Goal: Task Accomplishment & Management: Complete application form

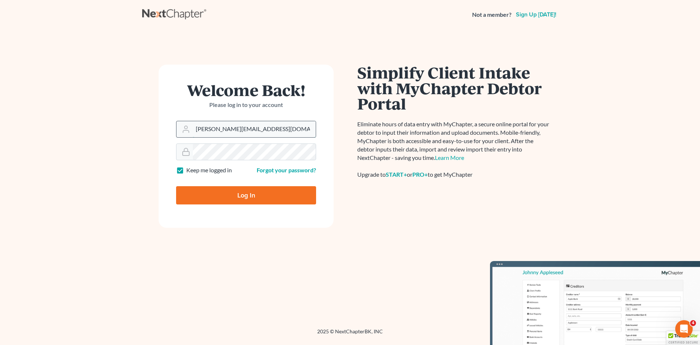
click at [252, 130] on input "[PERSON_NAME][EMAIL_ADDRESS][DOMAIN_NAME]" at bounding box center [254, 129] width 123 height 16
type input "[EMAIL_ADDRESS][DOMAIN_NAME]"
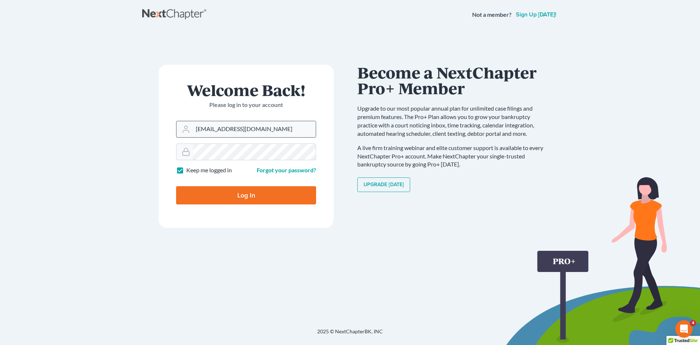
click at [176, 186] on input "Log In" at bounding box center [246, 195] width 140 height 18
type input "Thinking..."
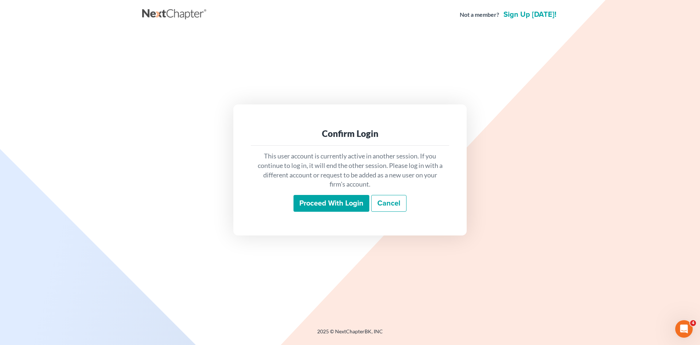
click at [325, 202] on input "Proceed with login" at bounding box center [331, 203] width 76 height 17
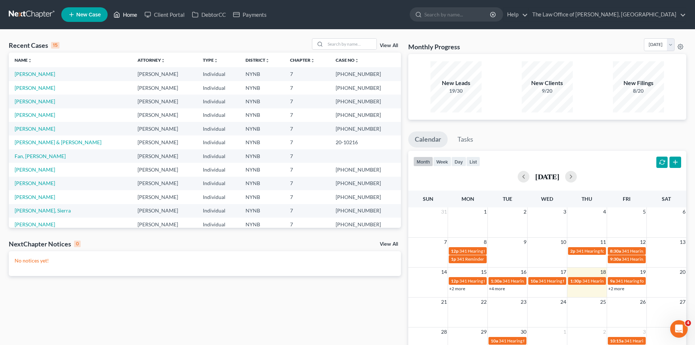
click at [128, 13] on link "Home" at bounding box center [125, 14] width 31 height 13
click at [351, 46] on input "search" at bounding box center [350, 44] width 51 height 11
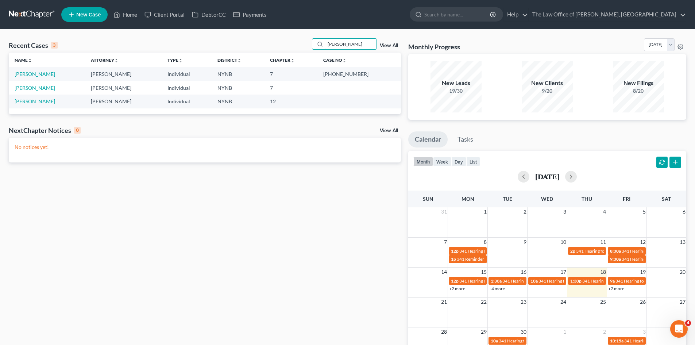
type input "evans"
click at [85, 20] on link "New Case" at bounding box center [84, 14] width 46 height 15
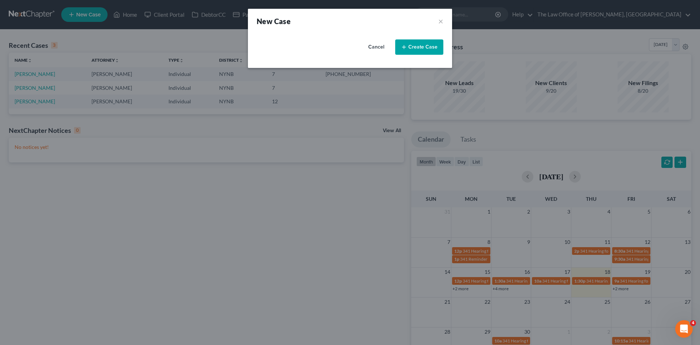
select select "54"
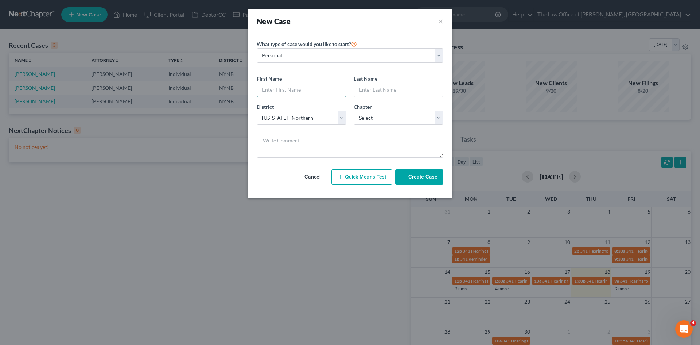
click at [303, 88] on input "text" at bounding box center [301, 90] width 89 height 14
type input "Mike"
type input "Evans"
click at [377, 111] on select "Select 7 11 12 13" at bounding box center [399, 117] width 90 height 15
select select "3"
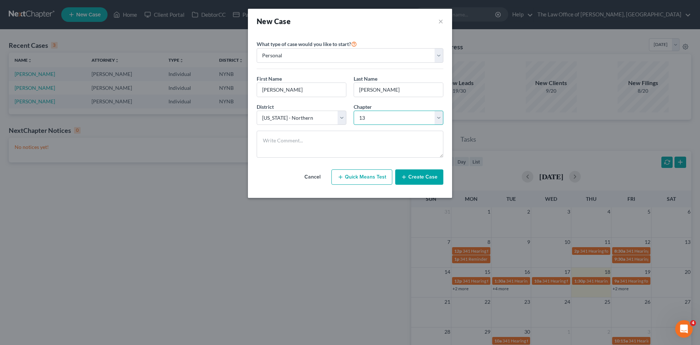
click at [354, 110] on select "Select 7 11 12 13" at bounding box center [399, 117] width 90 height 15
click at [421, 173] on button "Create Case" at bounding box center [419, 176] width 48 height 15
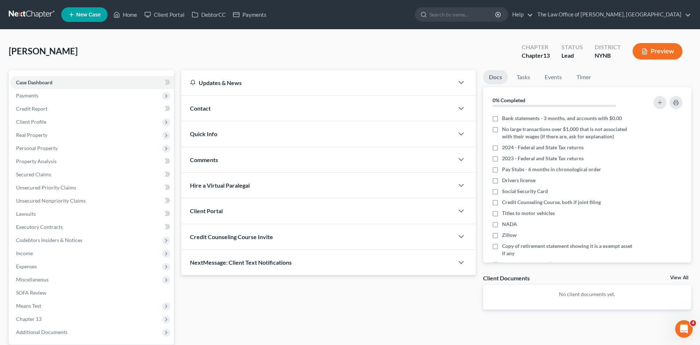
click at [197, 114] on div "Contact" at bounding box center [317, 108] width 273 height 25
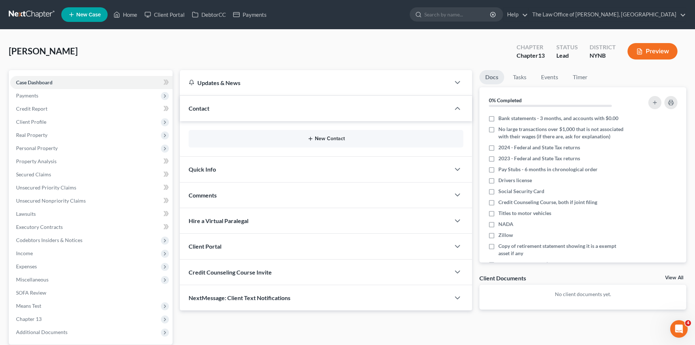
click at [319, 140] on button "New Contact" at bounding box center [325, 139] width 263 height 6
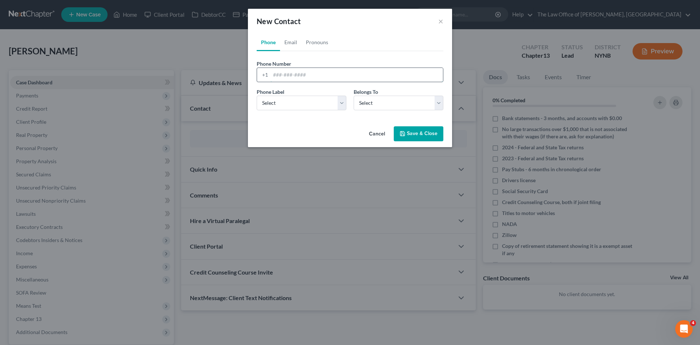
click at [343, 75] on input "tel" at bounding box center [357, 75] width 172 height 14
paste input "5183614975"
type input "5183614975"
click at [294, 94] on div "Phone Label * Select Mobile Home Work Other" at bounding box center [301, 99] width 97 height 22
click at [294, 105] on select "Select Mobile Home Work Other" at bounding box center [302, 103] width 90 height 15
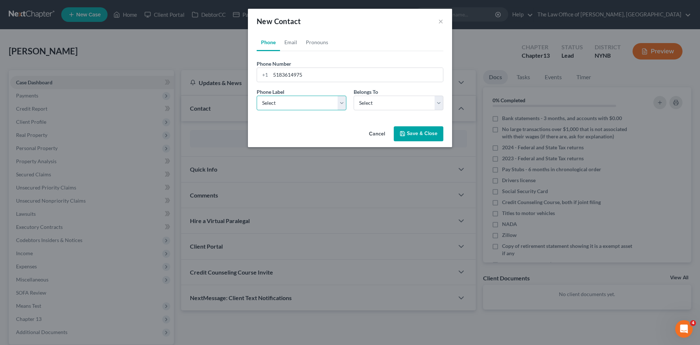
click at [257, 96] on select "Select Mobile Home Work Other" at bounding box center [302, 103] width 90 height 15
click at [291, 94] on div "Phone Label * Select Mobile Home Work Other" at bounding box center [301, 99] width 97 height 22
click at [287, 108] on select "Select Mobile Home Work Other" at bounding box center [302, 103] width 90 height 15
select select "0"
click at [257, 96] on select "Select Mobile Home Work Other" at bounding box center [302, 103] width 90 height 15
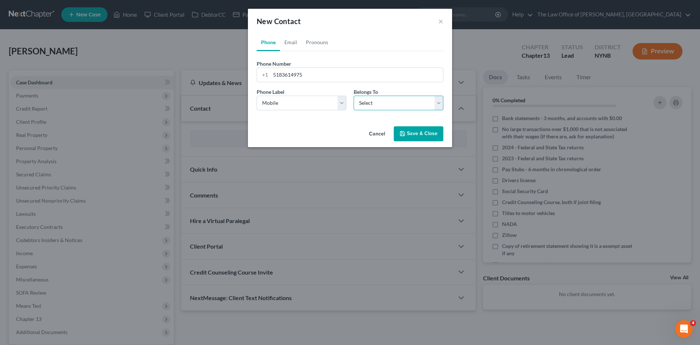
click at [368, 109] on select "Select Client Other" at bounding box center [399, 103] width 90 height 15
select select "0"
click at [354, 96] on select "Select Client Other" at bounding box center [399, 103] width 90 height 15
select select "0"
click at [292, 48] on link "Email" at bounding box center [291, 42] width 22 height 17
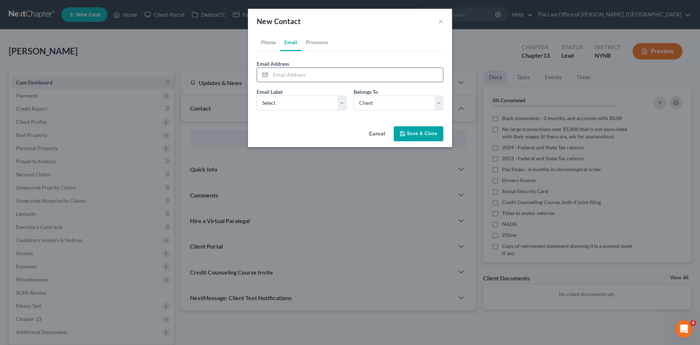
click at [290, 73] on input "email" at bounding box center [357, 75] width 172 height 14
paste input "northernenterprises@gmail.com"
type input "northernenterprises@gmail.com"
click at [279, 104] on select "Select Home Work Other" at bounding box center [302, 103] width 90 height 15
select select "0"
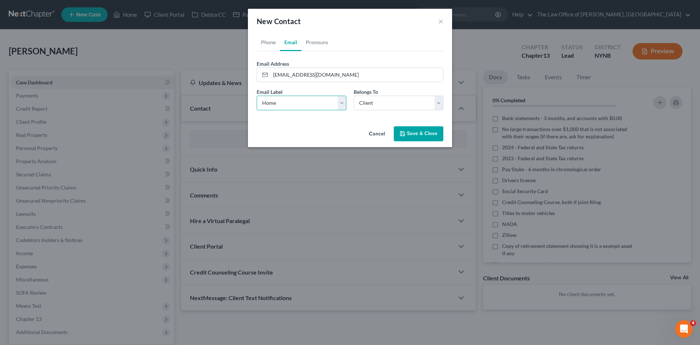
click at [257, 96] on select "Select Home Work Other" at bounding box center [302, 103] width 90 height 15
click at [426, 137] on button "Save & Close" at bounding box center [419, 133] width 50 height 15
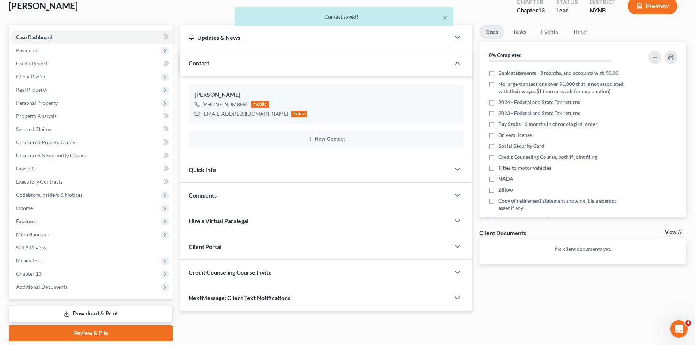
scroll to position [69, 0]
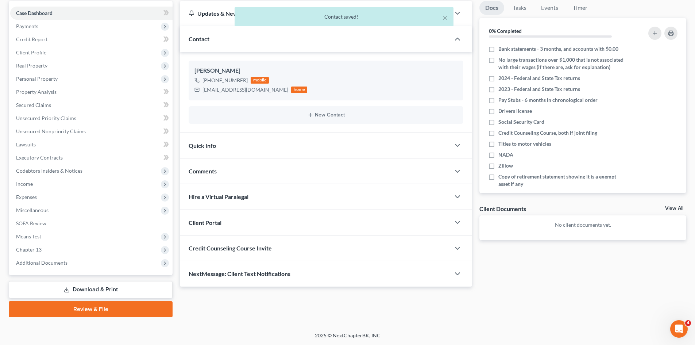
click at [219, 235] on div "Credit Counseling Course Invite" at bounding box center [315, 247] width 270 height 25
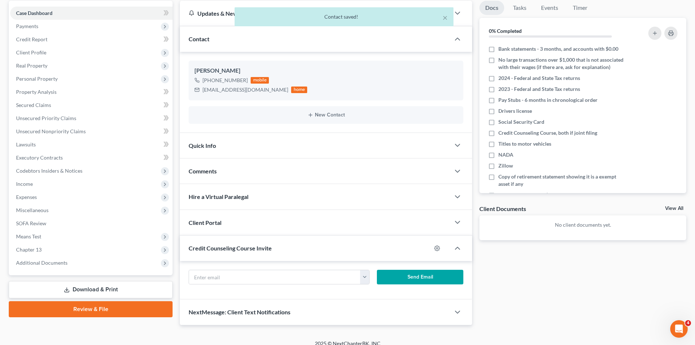
click at [248, 268] on div "northernenterprises@gmail.com Send Email" at bounding box center [326, 280] width 292 height 38
drag, startPoint x: 248, startPoint y: 272, endPoint x: 249, endPoint y: 277, distance: 4.5
click at [249, 277] on input "text" at bounding box center [274, 277] width 171 height 14
paste input "northernenterprises@gmail.com"
type input "northernenterprises@gmail.com"
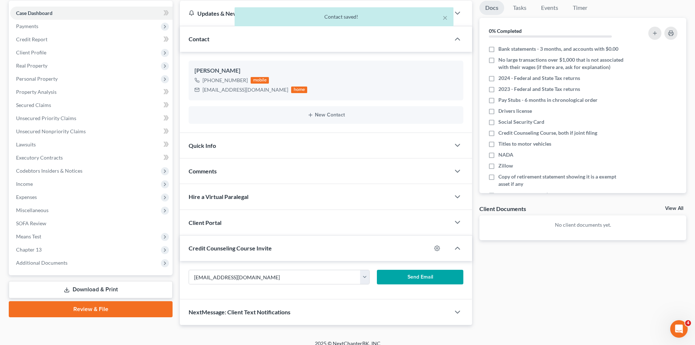
click at [400, 277] on button "Send Email" at bounding box center [420, 276] width 87 height 15
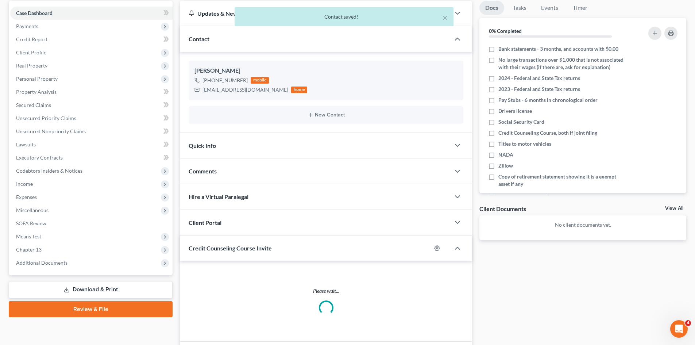
click at [252, 229] on div "Client Portal" at bounding box center [315, 222] width 270 height 25
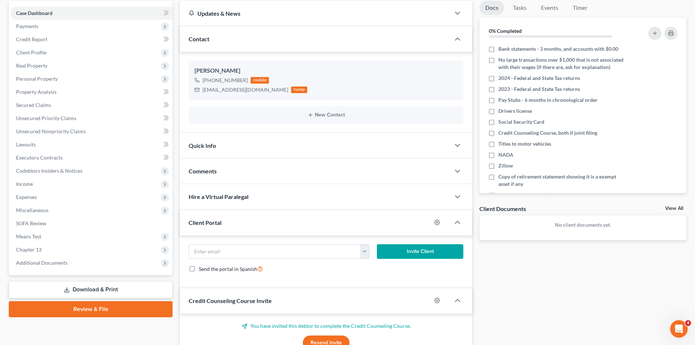
click at [254, 265] on span "Send the portal in Spanish" at bounding box center [228, 268] width 58 height 6
click at [206, 265] on input "Send the portal in Spanish" at bounding box center [204, 266] width 5 height 5
checkbox input "true"
click at [258, 249] on input "email" at bounding box center [274, 251] width 171 height 14
paste input "northernenterprises@gmail.com"
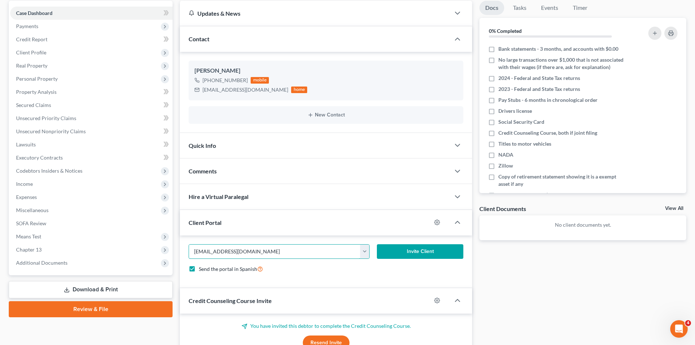
type input "northernenterprises@gmail.com"
click at [237, 269] on span "Send the portal in Spanish" at bounding box center [228, 268] width 58 height 6
click at [206, 269] on input "Send the portal in Spanish" at bounding box center [204, 266] width 5 height 5
checkbox input "false"
click at [402, 253] on button "Invite Client" at bounding box center [420, 251] width 87 height 15
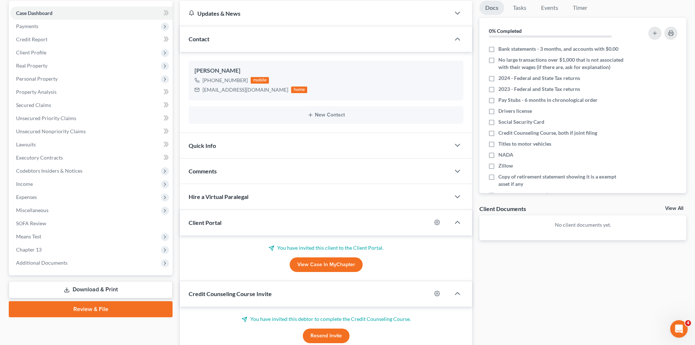
click at [224, 166] on div "Comments" at bounding box center [315, 170] width 270 height 25
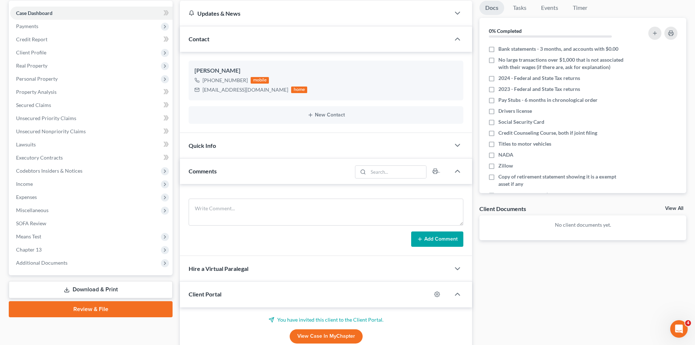
click at [224, 192] on div "Add Comment" at bounding box center [326, 220] width 292 height 72
click at [225, 201] on textarea at bounding box center [325, 211] width 275 height 27
paste textarea "yes house no mortgage might lose for foreclosure work van and a 2002 car no lie…"
type textarea "yes house no mortgage might lose for foreclosure work van and a 2002 car no lie…"
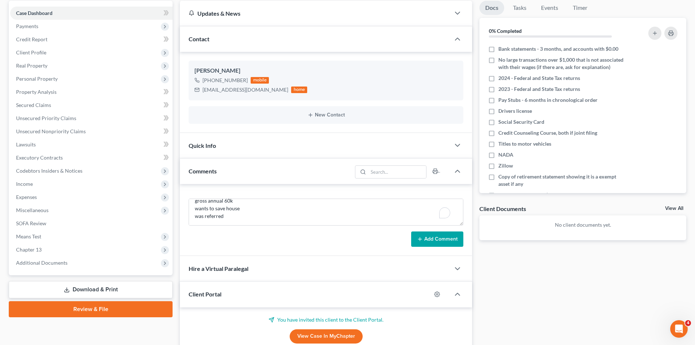
click at [439, 240] on button "Add Comment" at bounding box center [437, 238] width 52 height 15
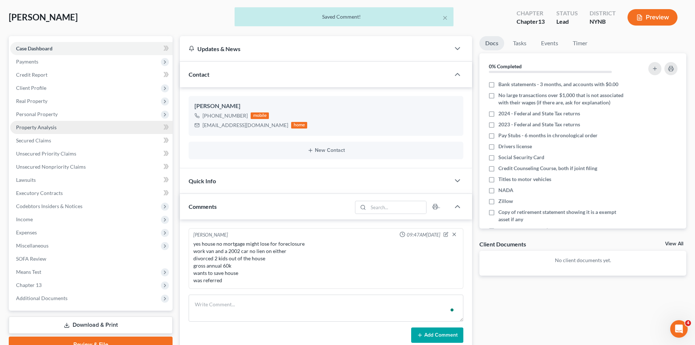
scroll to position [0, 0]
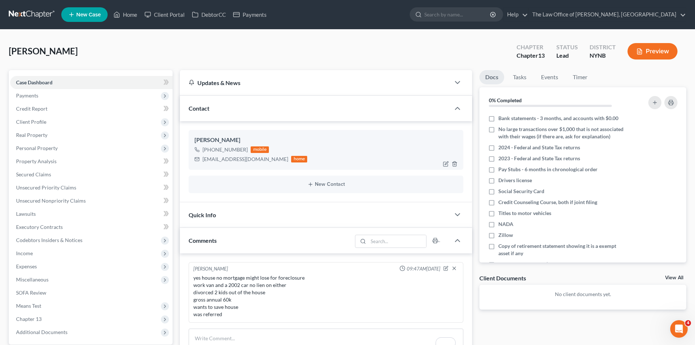
click at [218, 160] on div "northernenterprises@gmail.com" at bounding box center [245, 158] width 86 height 7
copy div "northernenterprises@gmail.com"
click at [237, 147] on div "+1 (518) 361-4975" at bounding box center [224, 149] width 45 height 7
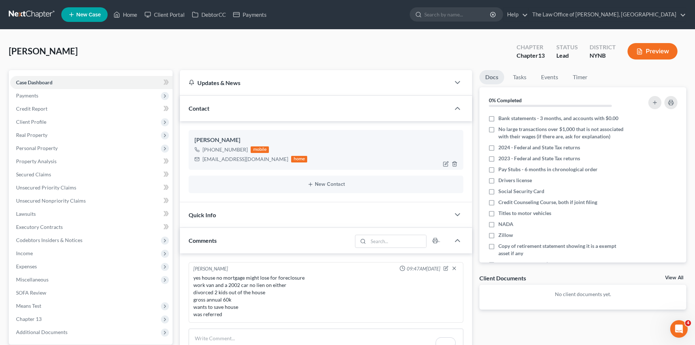
drag, startPoint x: 237, startPoint y: 147, endPoint x: 210, endPoint y: 149, distance: 26.7
click at [210, 149] on div "+1 (518) 361-4975" at bounding box center [224, 149] width 45 height 7
copy div "(518) 361-4975"
click at [158, 43] on div "Evans, Mike Upgraded Chapter Chapter 13 Status Lead District NYNB Preview" at bounding box center [347, 54] width 677 height 32
click at [240, 147] on div "+1 (518) 361-4975" at bounding box center [224, 149] width 45 height 7
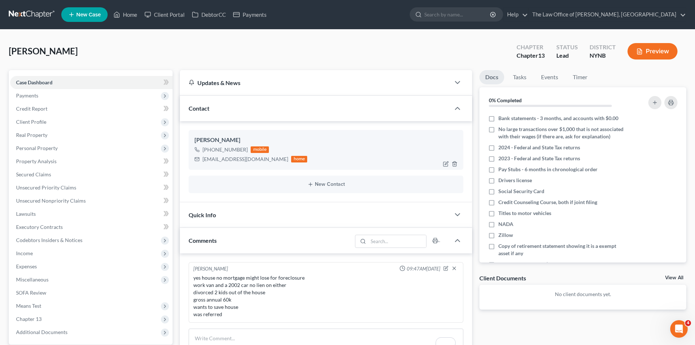
drag, startPoint x: 240, startPoint y: 147, endPoint x: 209, endPoint y: 149, distance: 31.1
click at [209, 149] on div "+1 (518) 361-4975" at bounding box center [224, 149] width 45 height 7
copy div "(518) 361-4975"
click at [195, 136] on div "Mike Evans" at bounding box center [325, 140] width 263 height 9
drag, startPoint x: 195, startPoint y: 136, endPoint x: 311, endPoint y: 160, distance: 118.7
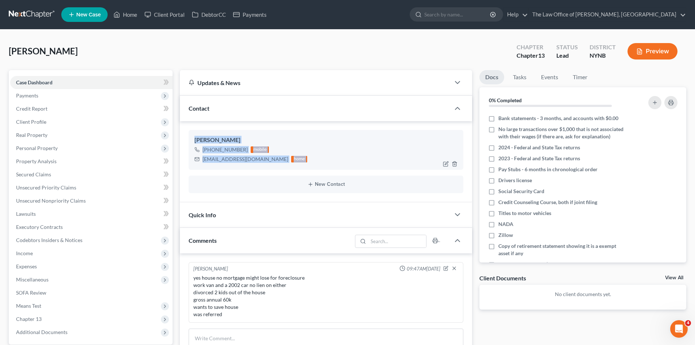
click at [311, 160] on div "Mike Evans +1 (518) 361-4975 mobile northernenterprises@gmail.com home" at bounding box center [325, 149] width 275 height 39
copy div "Mike Evans +1 (518) 361-4975 mobile northernenterprises@gmail.com home New Cont…"
click at [113, 14] on link "Home" at bounding box center [125, 14] width 31 height 13
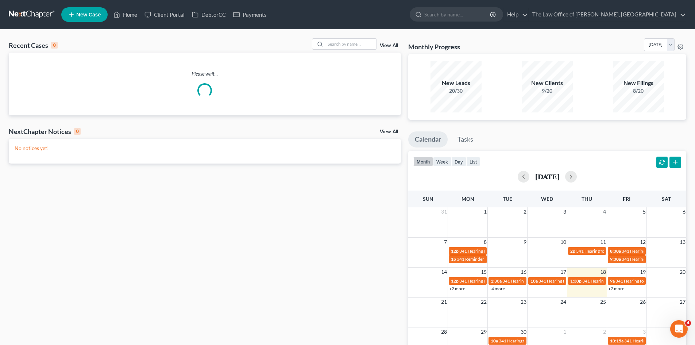
click at [90, 16] on span "New Case" at bounding box center [88, 14] width 24 height 5
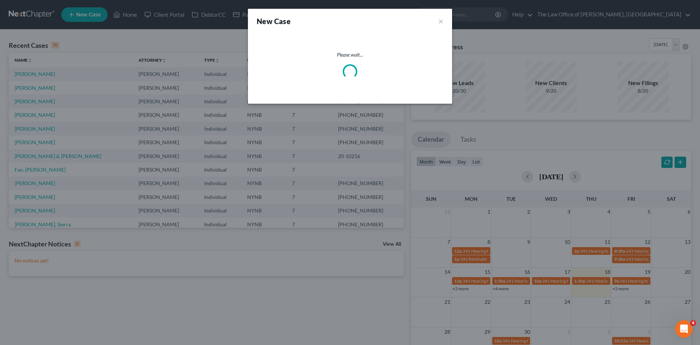
select select "54"
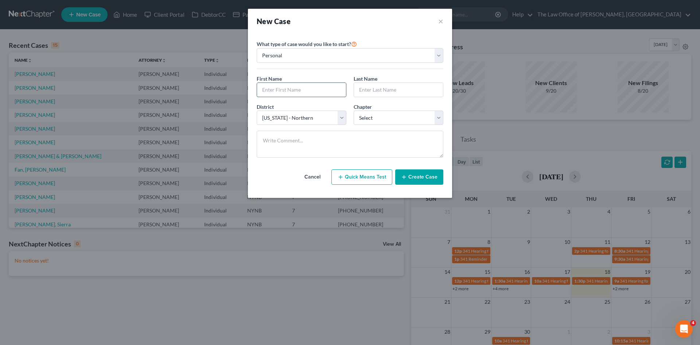
click at [290, 88] on input "text" at bounding box center [301, 90] width 89 height 14
paste input "Helektra"
type input "Helektra"
click at [376, 86] on input "text" at bounding box center [398, 90] width 89 height 14
paste input "Kehagias"
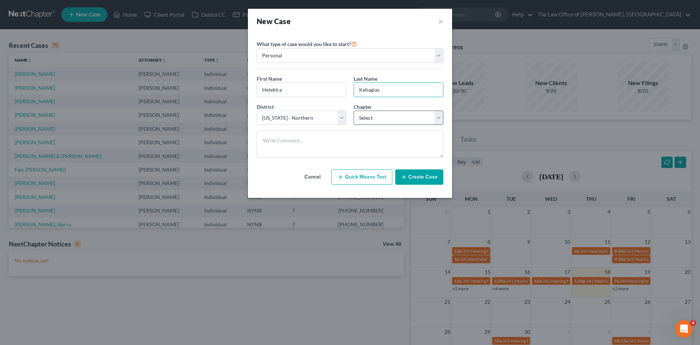
type input "Kehagias"
click at [371, 123] on select "Select 7 11 12 13" at bounding box center [399, 117] width 90 height 15
select select "0"
click at [354, 110] on select "Select 7 11 12 13" at bounding box center [399, 117] width 90 height 15
click at [417, 172] on button "Create Case" at bounding box center [419, 176] width 48 height 15
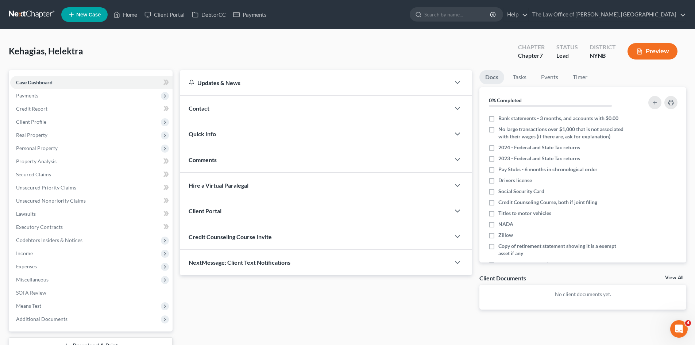
click at [269, 110] on div "Contact" at bounding box center [315, 108] width 270 height 25
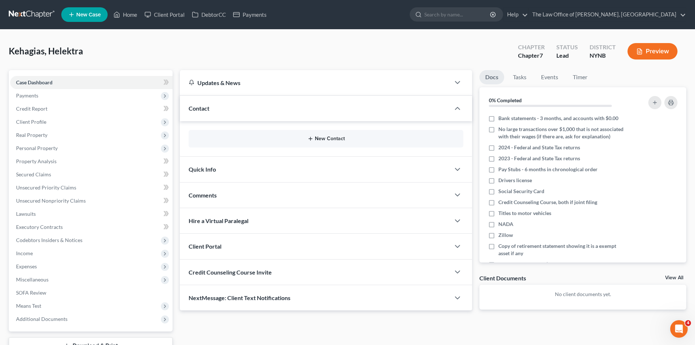
click at [332, 136] on button "New Contact" at bounding box center [325, 139] width 263 height 6
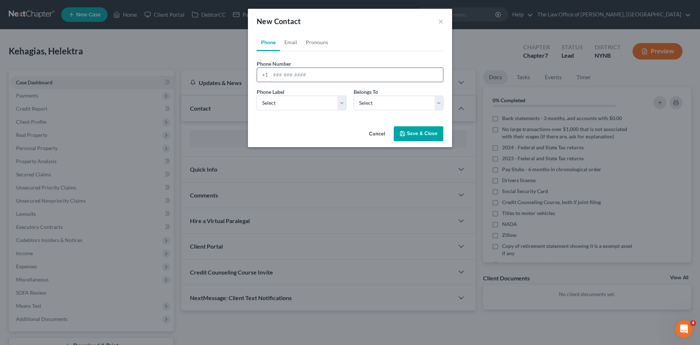
drag, startPoint x: 275, startPoint y: 75, endPoint x: 275, endPoint y: 80, distance: 5.1
click at [275, 75] on input "tel" at bounding box center [357, 75] width 172 height 14
paste input "7326189719"
type input "7326189719"
click at [276, 105] on select "Select Mobile Home Work Other" at bounding box center [302, 103] width 90 height 15
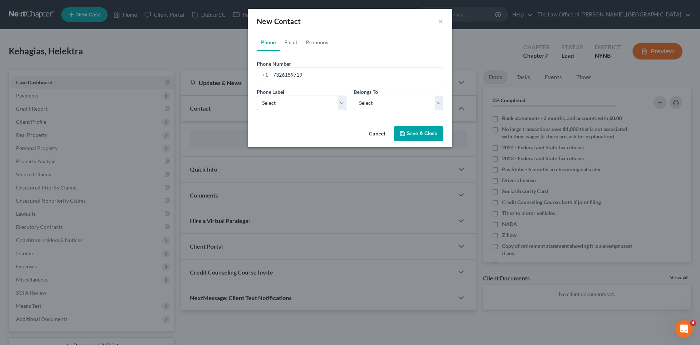
select select "0"
click at [257, 96] on select "Select Mobile Home Work Other" at bounding box center [302, 103] width 90 height 15
click at [397, 109] on select "Select Client Other" at bounding box center [399, 103] width 90 height 15
select select "0"
click at [354, 96] on select "Select Client Other" at bounding box center [399, 103] width 90 height 15
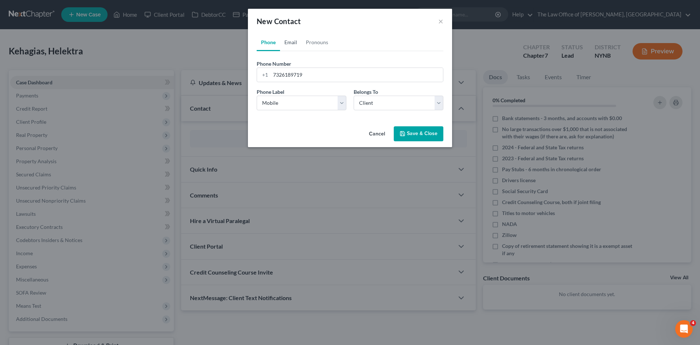
click at [289, 43] on link "Email" at bounding box center [291, 42] width 22 height 17
click at [346, 71] on input "email" at bounding box center [357, 75] width 172 height 14
paste input "HelektraKehagias1002@gmail.com"
type input "HelektraKehagias1002@gmail.com"
click at [283, 104] on select "Select Home Work Other" at bounding box center [302, 103] width 90 height 15
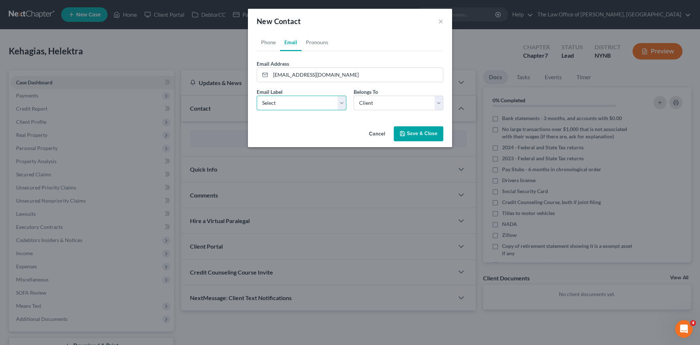
select select "0"
click at [257, 96] on select "Select Home Work Other" at bounding box center [302, 103] width 90 height 15
click at [417, 133] on button "Save & Close" at bounding box center [419, 133] width 50 height 15
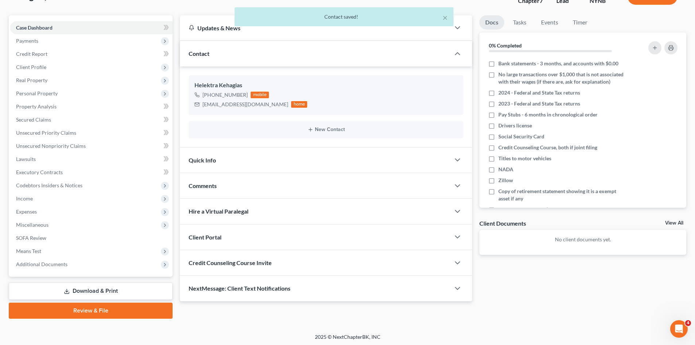
scroll to position [56, 0]
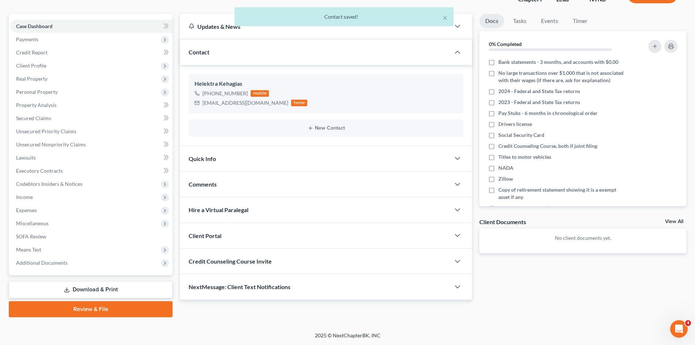
click at [211, 235] on span "Client Portal" at bounding box center [204, 235] width 33 height 7
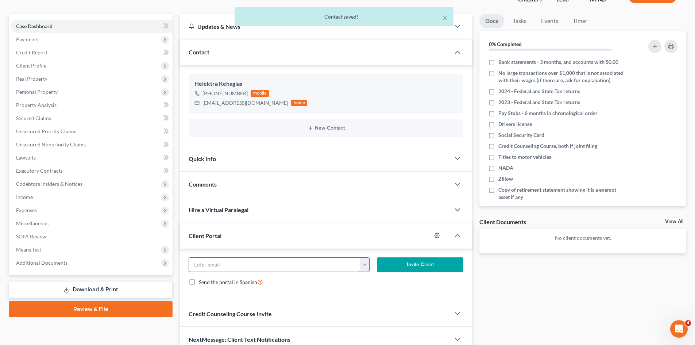
click at [224, 265] on input "email" at bounding box center [274, 264] width 171 height 14
paste input "HelektraKehagias1002@gmail.com"
type input "HelektraKehagias1002@gmail.com"
click at [414, 270] on button "Invite Client" at bounding box center [420, 264] width 87 height 15
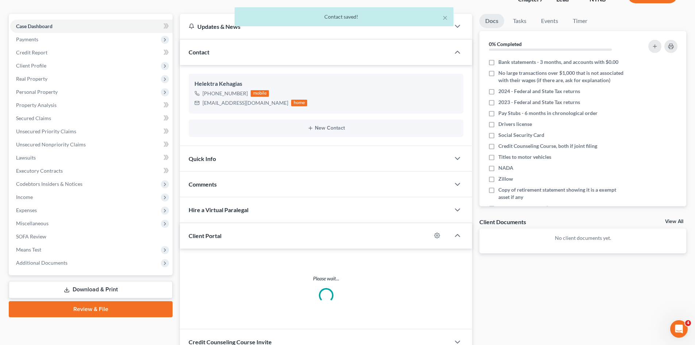
scroll to position [84, 0]
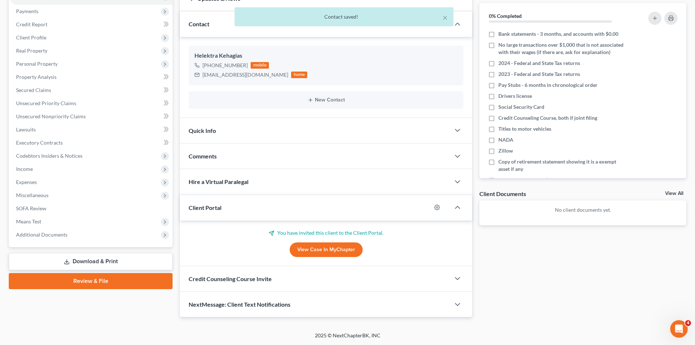
click at [215, 275] on span "Credit Counseling Course Invite" at bounding box center [229, 278] width 83 height 7
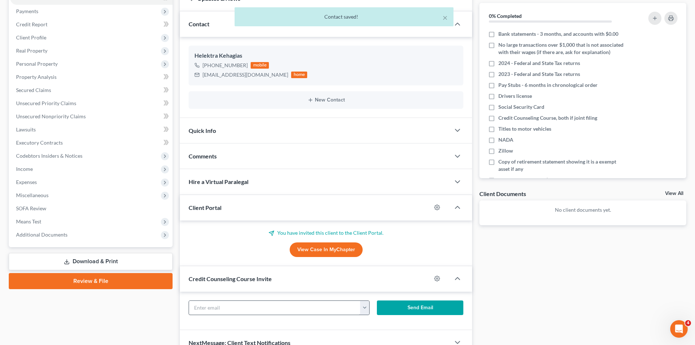
drag, startPoint x: 244, startPoint y: 299, endPoint x: 244, endPoint y: 304, distance: 4.7
click at [244, 300] on div "HelektraKehagias1002@gmail.com Send Email" at bounding box center [326, 310] width 292 height 38
click at [244, 304] on input "text" at bounding box center [274, 307] width 171 height 14
paste input "HelektraKehagias1002@gmail.com"
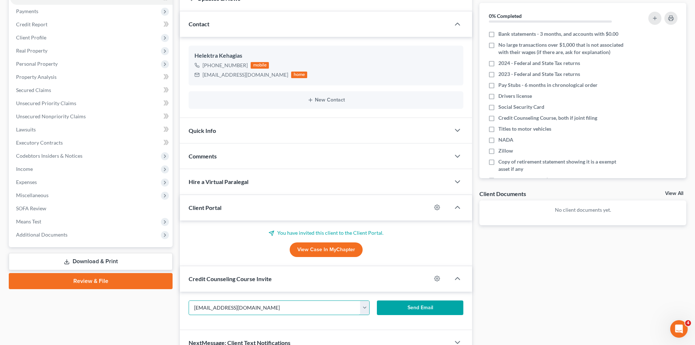
type input "HelektraKehagias1002@gmail.com"
click at [401, 310] on button "Send Email" at bounding box center [420, 307] width 87 height 15
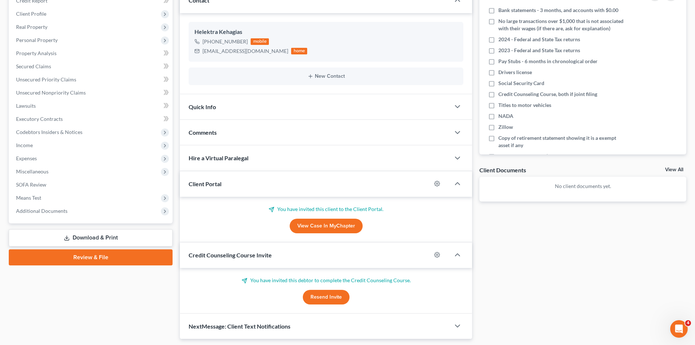
scroll to position [130, 0]
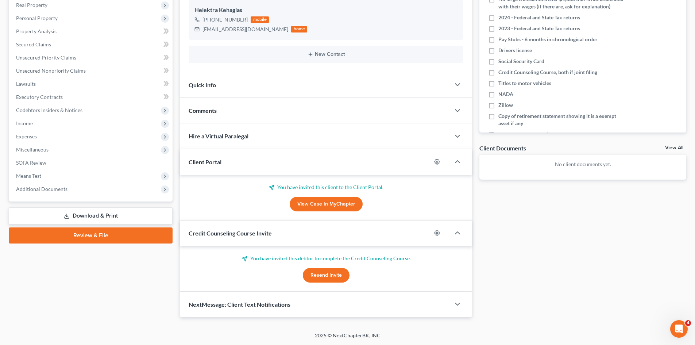
click at [213, 109] on span "Comments" at bounding box center [202, 110] width 28 height 7
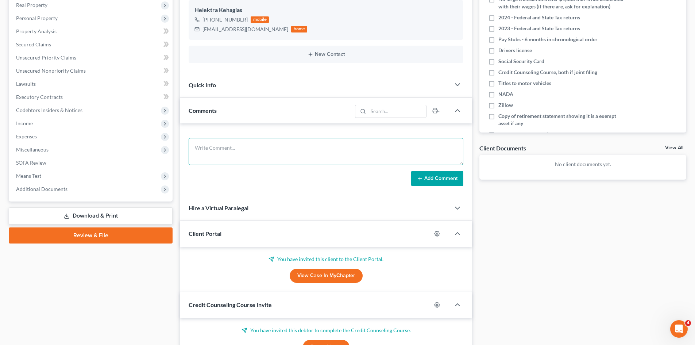
click at [214, 160] on textarea at bounding box center [325, 151] width 275 height 27
paste textarea "no house car in ex husbands name not married two kids shared custody mostly wit…"
type textarea "no house car in ex husbands name not married two kids shared custody mostly wit…"
click at [425, 177] on button "Add Comment" at bounding box center [437, 178] width 52 height 15
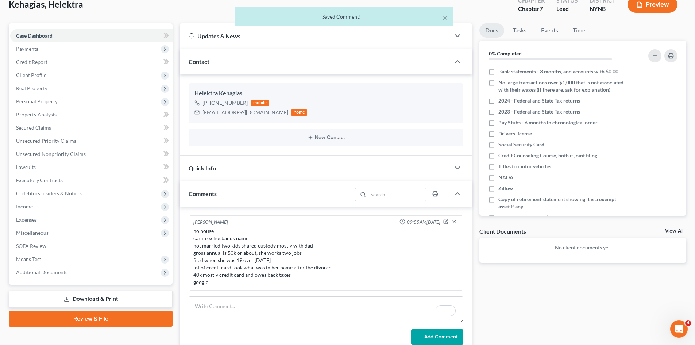
scroll to position [0, 0]
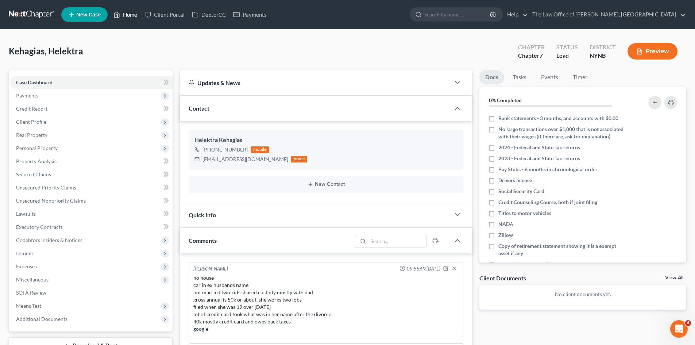
click at [132, 13] on link "Home" at bounding box center [125, 14] width 31 height 13
